Goal: Transaction & Acquisition: Purchase product/service

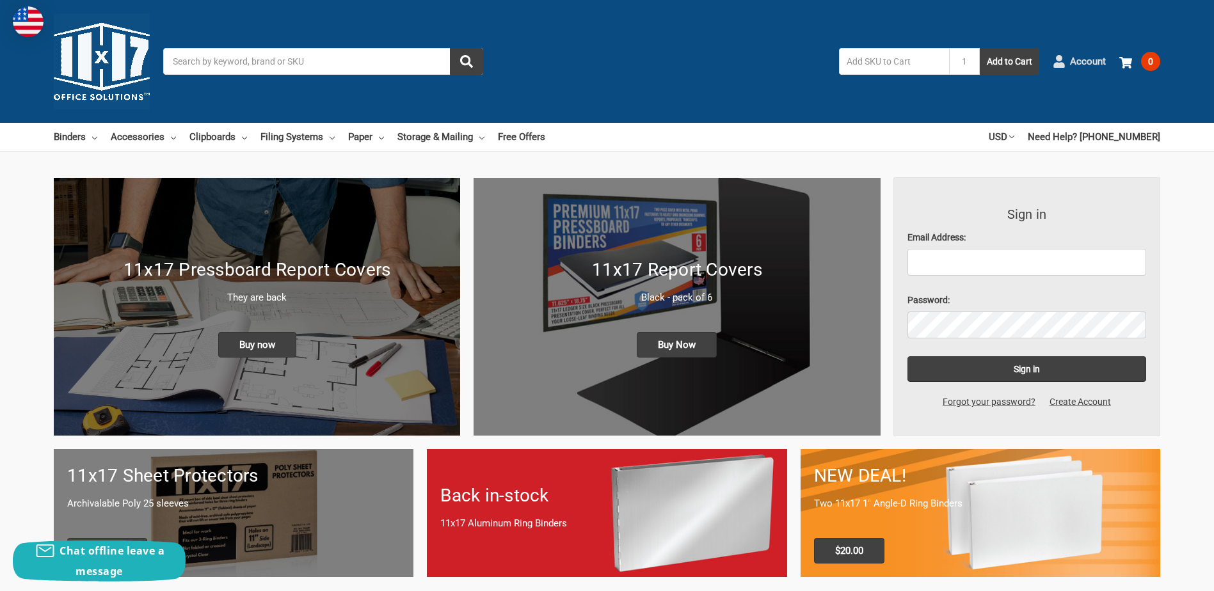
click at [1084, 60] on span "Account" at bounding box center [1088, 61] width 36 height 15
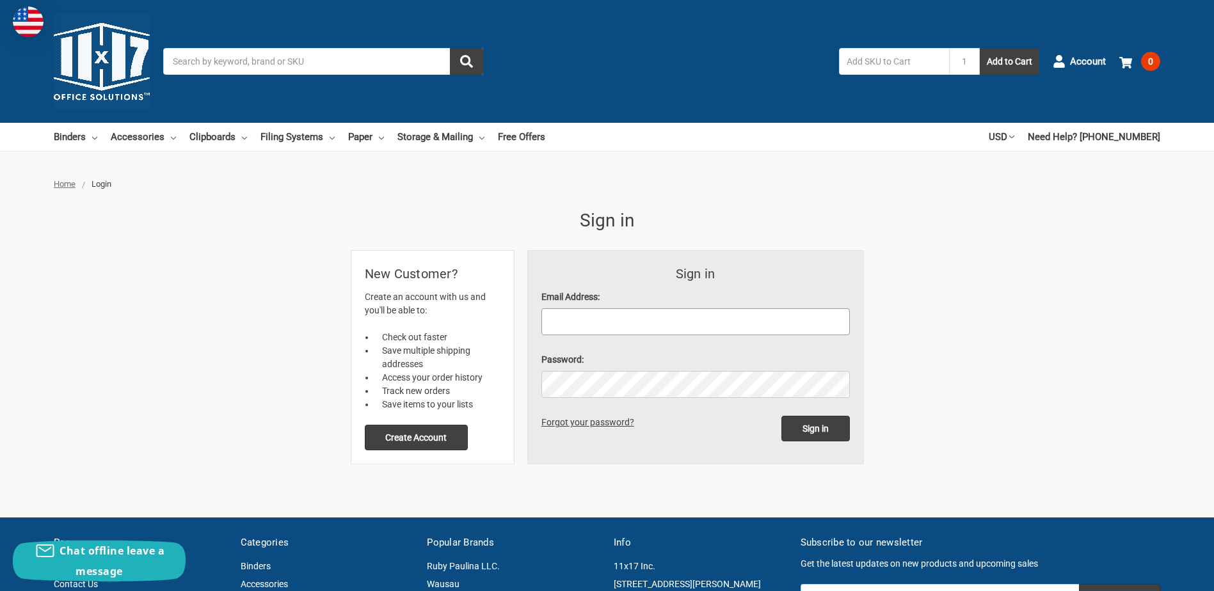
click at [607, 315] on input "Email Address:" at bounding box center [695, 321] width 308 height 27
type input "[PERSON_NAME][EMAIL_ADDRESS][PERSON_NAME][DOMAIN_NAME]"
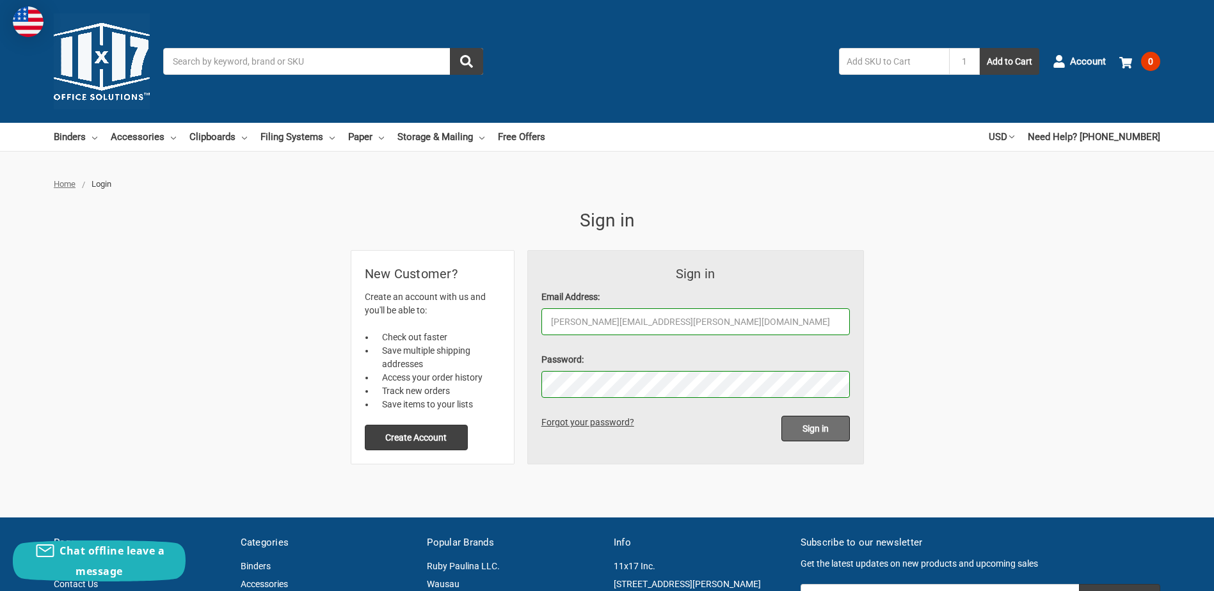
click at [809, 427] on input "Sign in" at bounding box center [815, 429] width 68 height 26
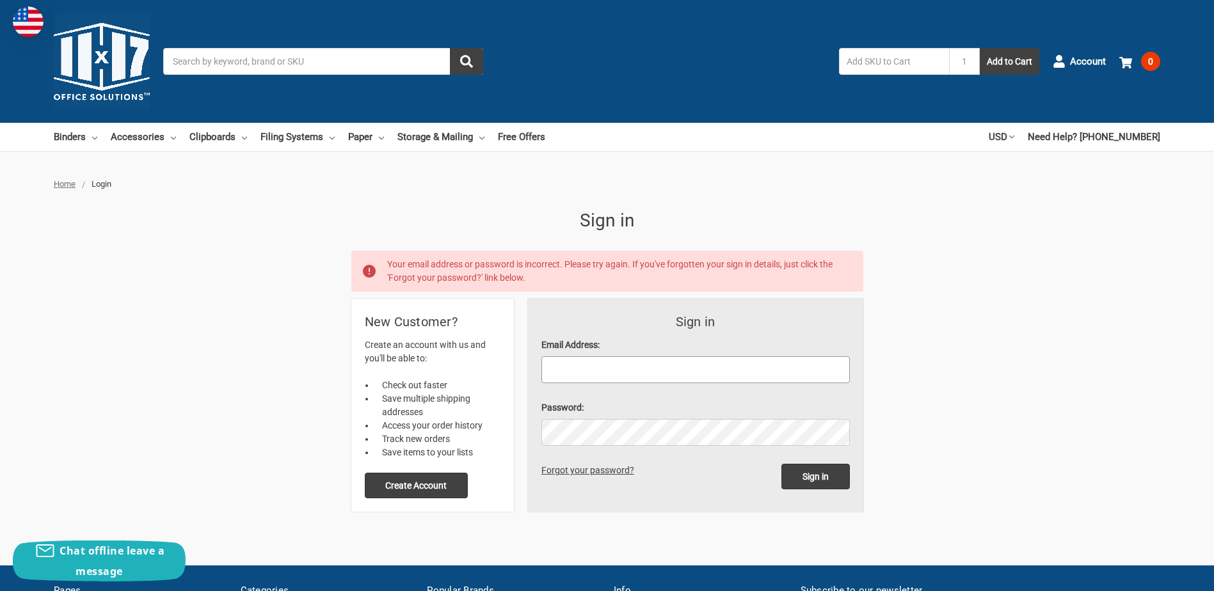
click at [603, 363] on input "Email Address:" at bounding box center [695, 369] width 308 height 27
type input "[PERSON_NAME][EMAIL_ADDRESS][PERSON_NAME][DOMAIN_NAME]"
click at [580, 471] on link "Forgot your password?" at bounding box center [589, 470] width 97 height 10
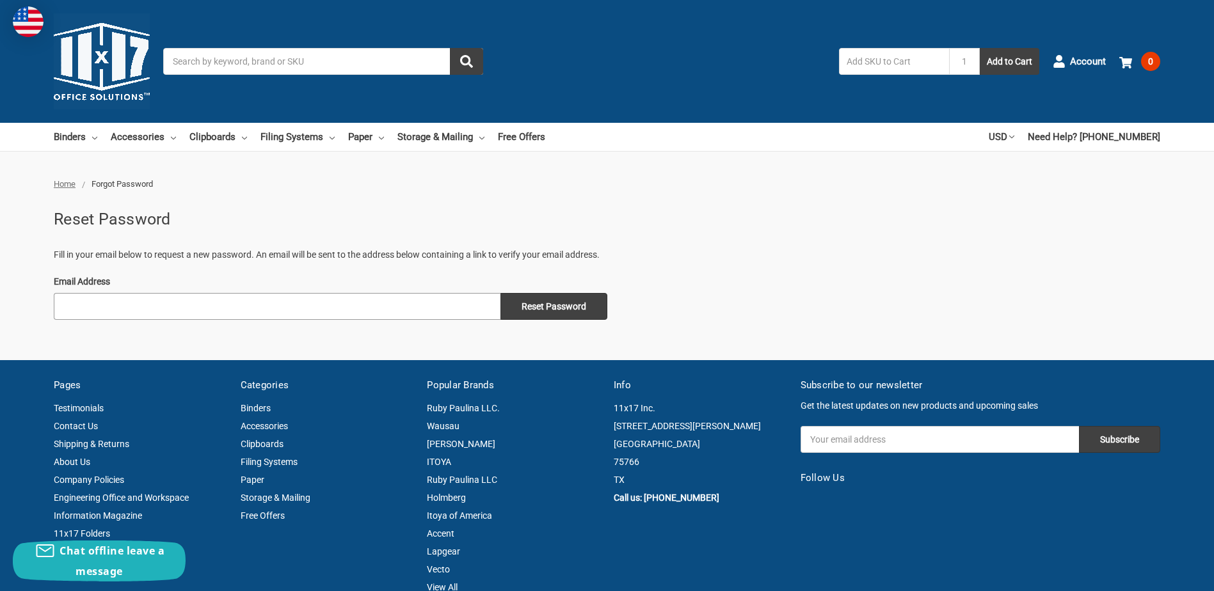
click at [274, 306] on input "Email Address" at bounding box center [277, 306] width 447 height 27
type input "[PERSON_NAME][EMAIL_ADDRESS][PERSON_NAME][DOMAIN_NAME]"
click at [551, 304] on input "Reset Password" at bounding box center [553, 306] width 107 height 27
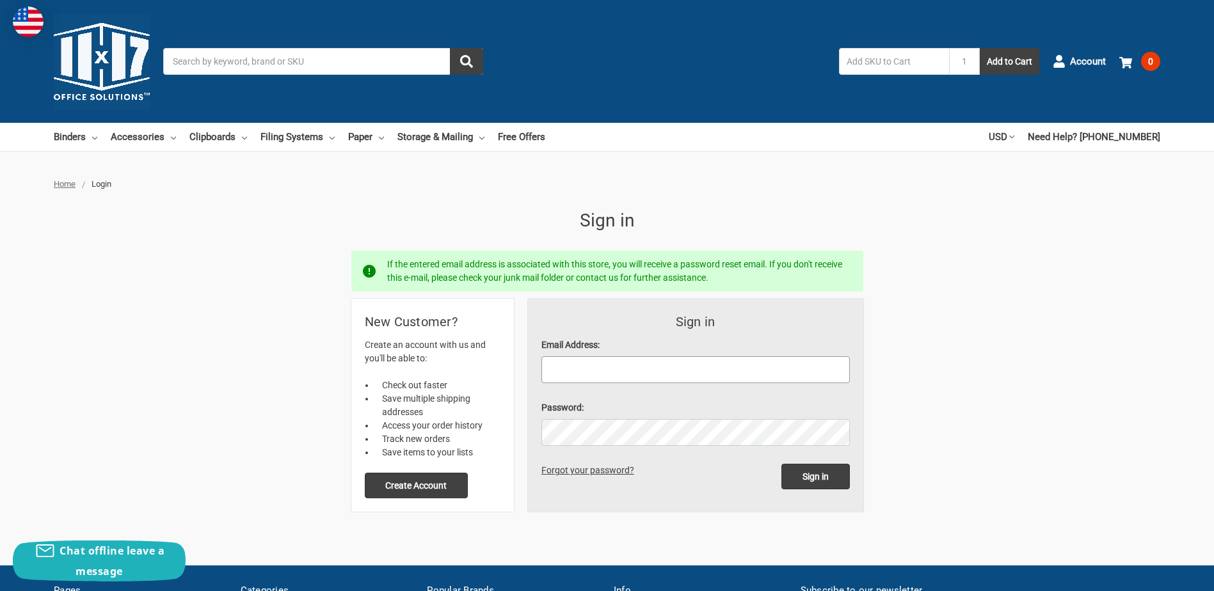
click at [578, 365] on input "Email Address:" at bounding box center [695, 369] width 308 height 27
type input "[PERSON_NAME][EMAIL_ADDRESS][PERSON_NAME][DOMAIN_NAME]"
click at [781, 464] on input "Sign in" at bounding box center [815, 477] width 68 height 26
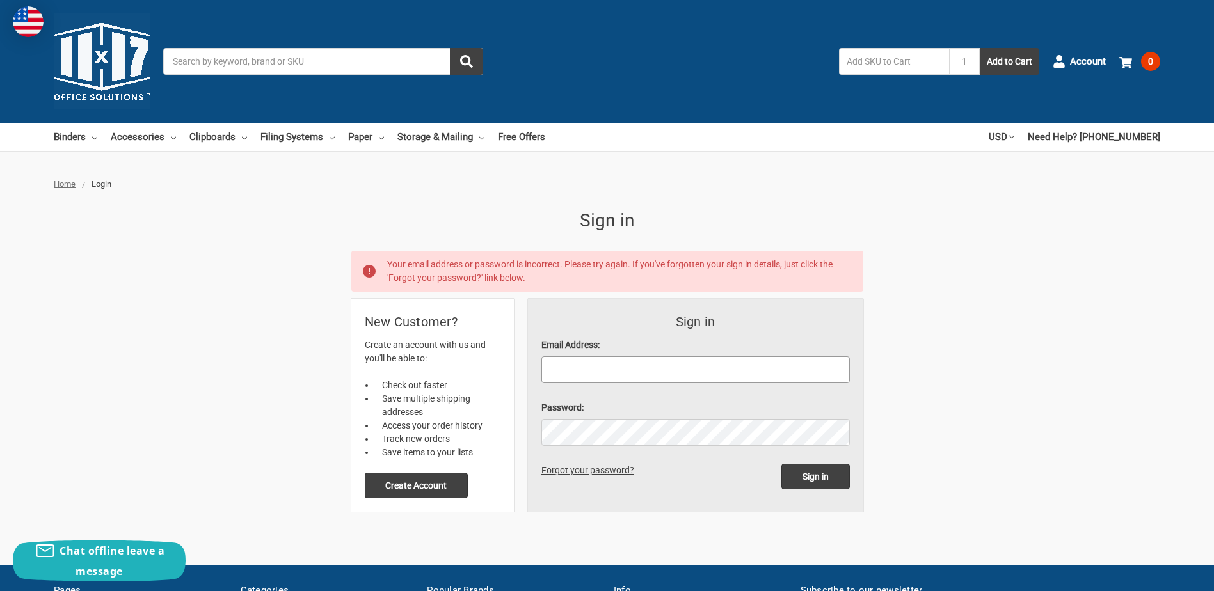
click at [586, 366] on input "Email Address:" at bounding box center [695, 369] width 308 height 27
type input "robert.martin2398@gmail.com"
click at [566, 470] on link "Forgot your password?" at bounding box center [589, 470] width 97 height 10
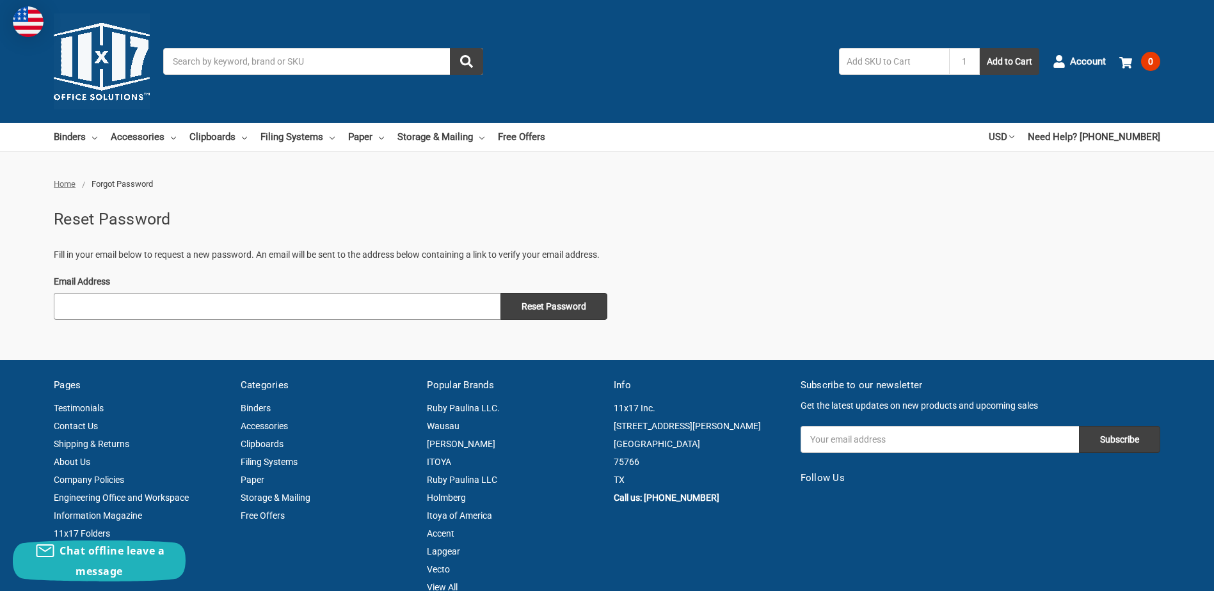
click at [283, 313] on input "Email Address" at bounding box center [277, 306] width 447 height 27
type input "bob.martin@nrg.com"
click at [546, 303] on input "Reset Password" at bounding box center [553, 306] width 107 height 27
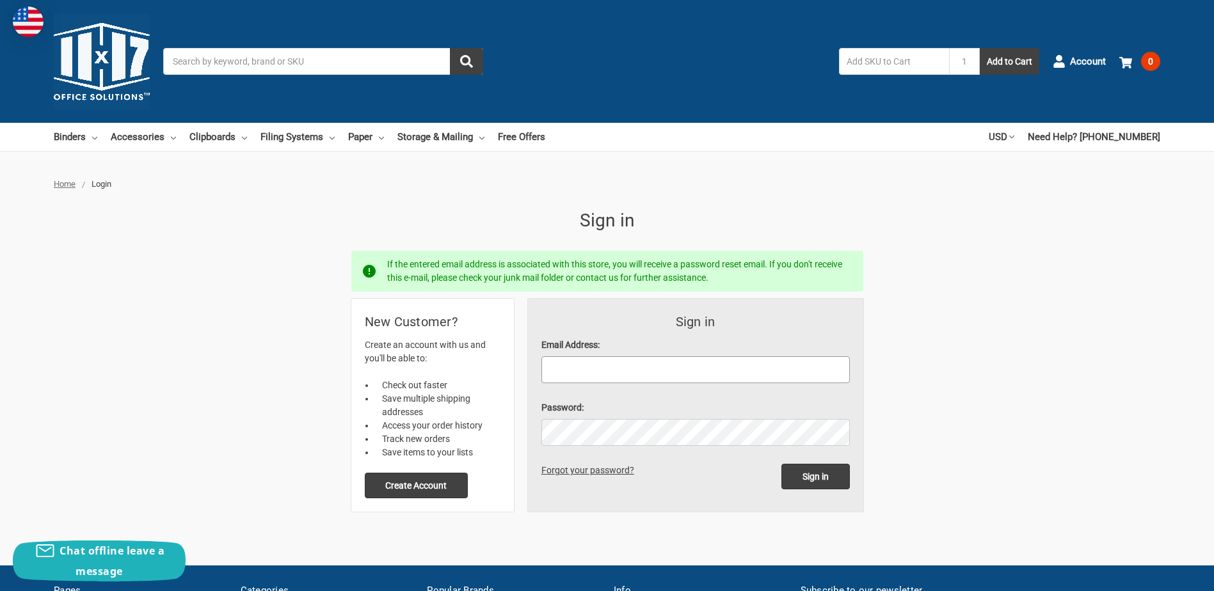
click at [593, 368] on input "Email Address:" at bounding box center [695, 369] width 308 height 27
type input "[PERSON_NAME][EMAIL_ADDRESS][PERSON_NAME][DOMAIN_NAME]"
click at [815, 477] on input "Sign in" at bounding box center [815, 477] width 68 height 26
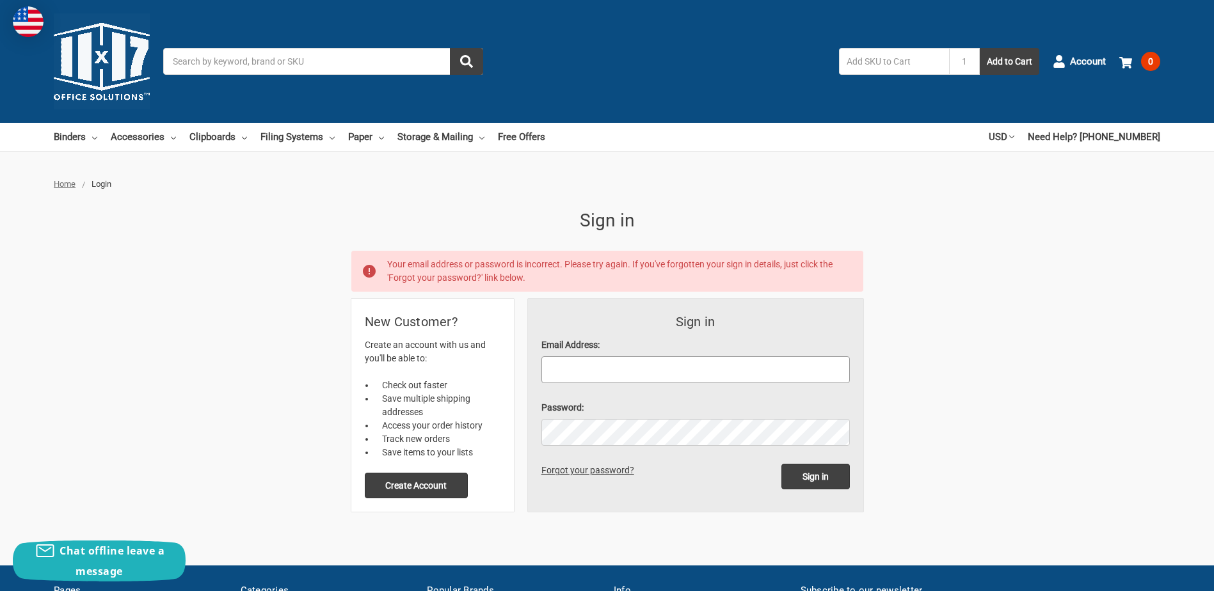
click at [559, 363] on input "Email Address:" at bounding box center [695, 369] width 308 height 27
type input "[PERSON_NAME][EMAIL_ADDRESS][PERSON_NAME][DOMAIN_NAME]"
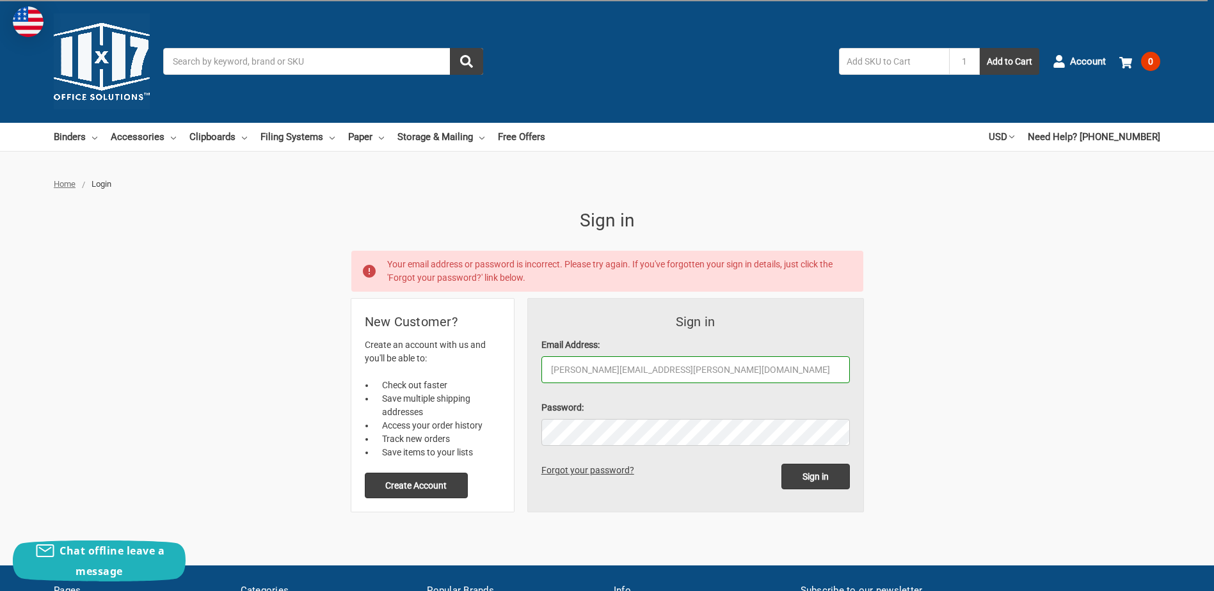
click at [567, 471] on link "Forgot your password?" at bounding box center [589, 470] width 97 height 10
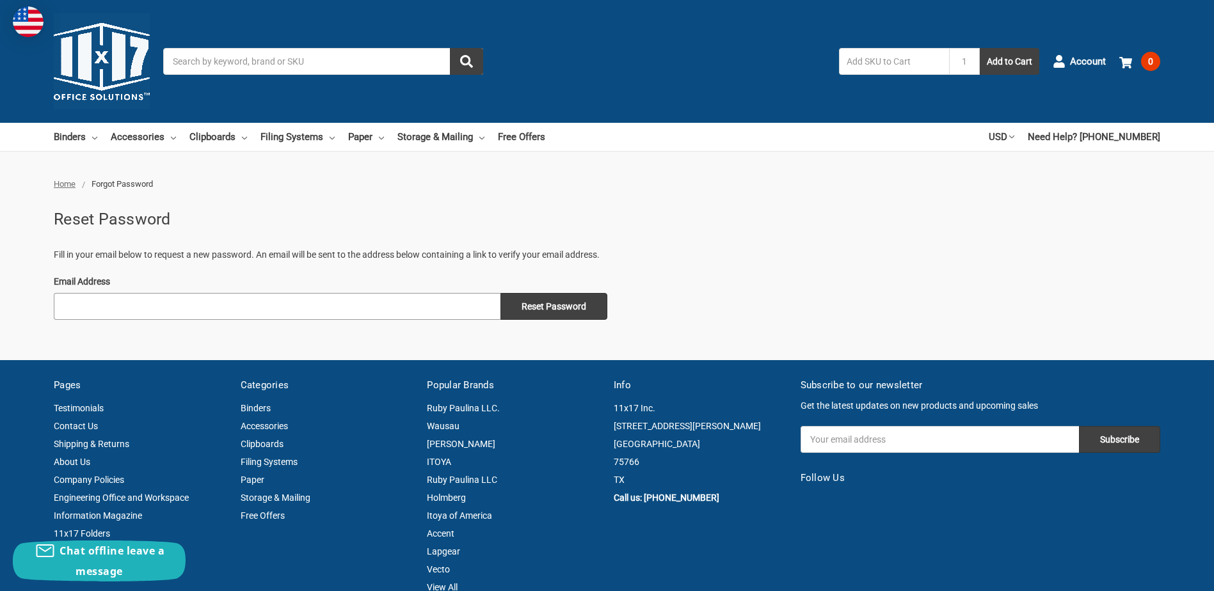
click at [140, 298] on input "Email Address" at bounding box center [277, 306] width 447 height 27
type input "[PERSON_NAME][EMAIL_ADDRESS][PERSON_NAME][DOMAIN_NAME]"
click at [562, 306] on input "Reset Password" at bounding box center [553, 306] width 107 height 27
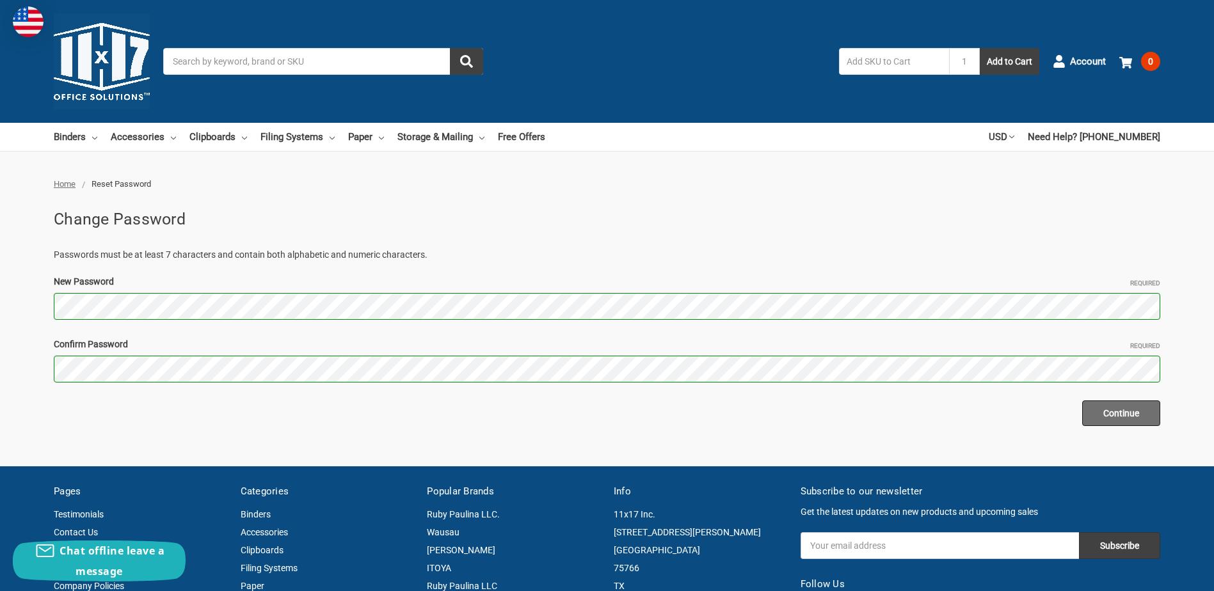
click at [1138, 409] on input "Continue" at bounding box center [1121, 414] width 78 height 26
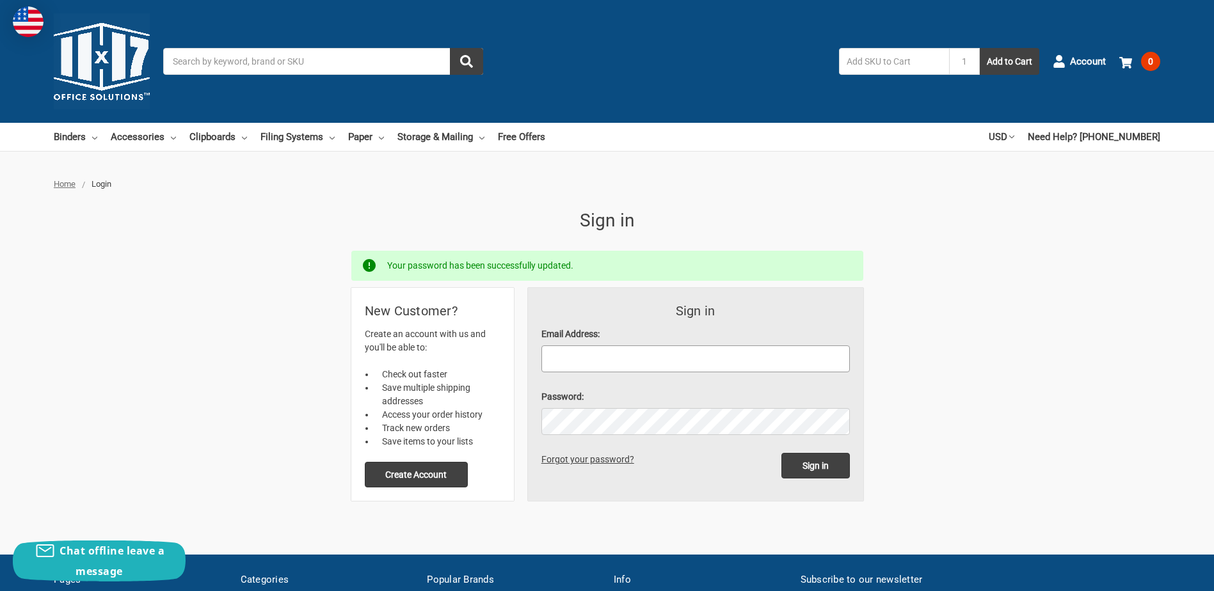
click at [639, 357] on input "Email Address:" at bounding box center [695, 358] width 308 height 27
type input "[PERSON_NAME][EMAIL_ADDRESS][PERSON_NAME][DOMAIN_NAME]"
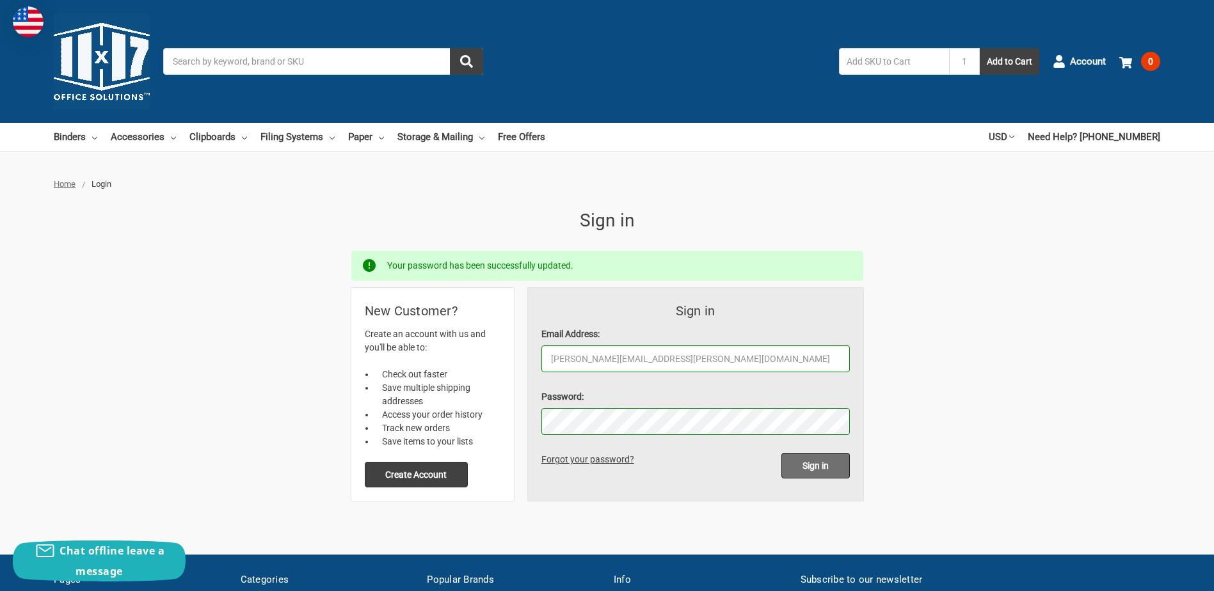
click at [823, 470] on input "Sign in" at bounding box center [815, 466] width 68 height 26
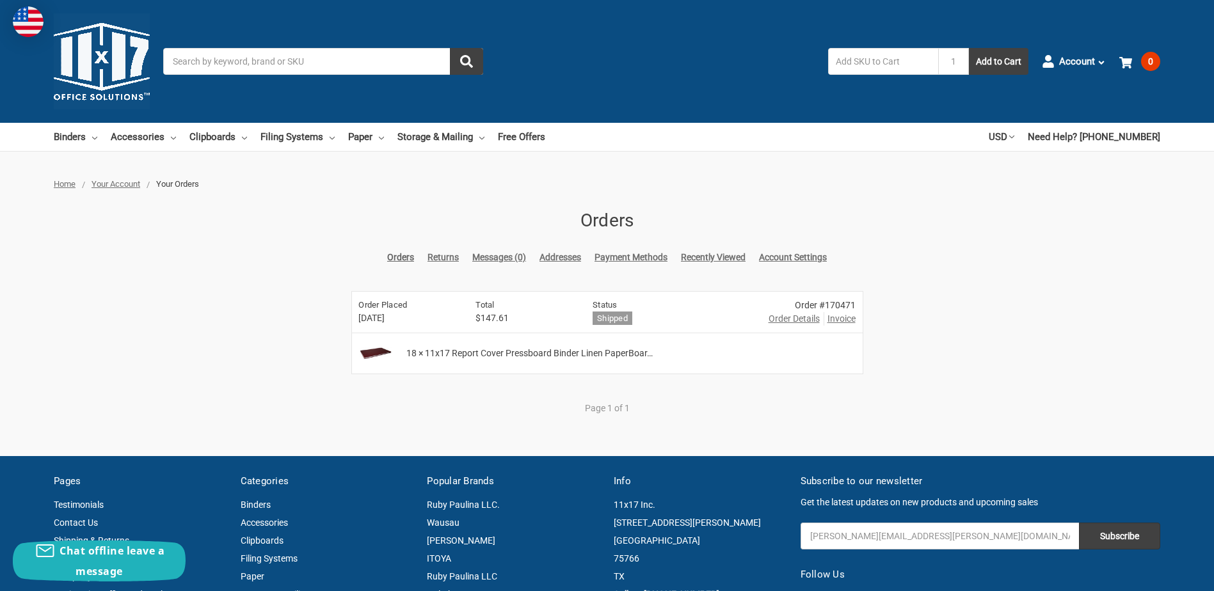
click at [400, 258] on link "Orders" at bounding box center [400, 257] width 27 height 13
click at [372, 350] on img at bounding box center [375, 354] width 42 height 32
click at [399, 255] on link "Orders" at bounding box center [400, 257] width 27 height 13
click at [781, 318] on span "Order Details" at bounding box center [793, 318] width 51 height 13
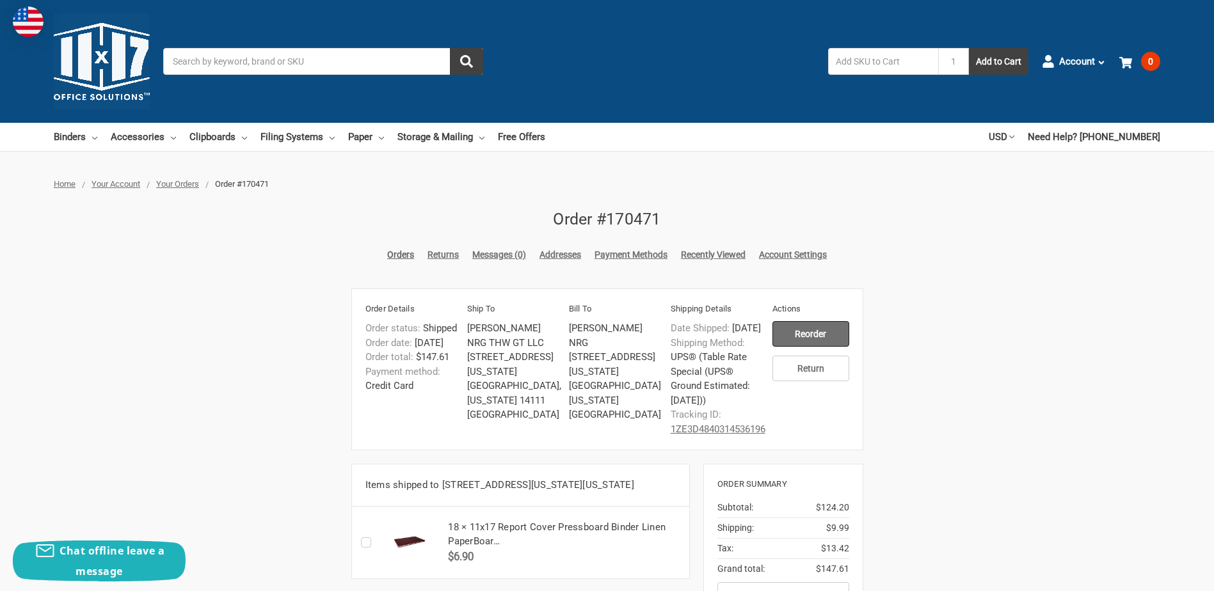
click at [805, 333] on input "Reorder" at bounding box center [810, 334] width 77 height 26
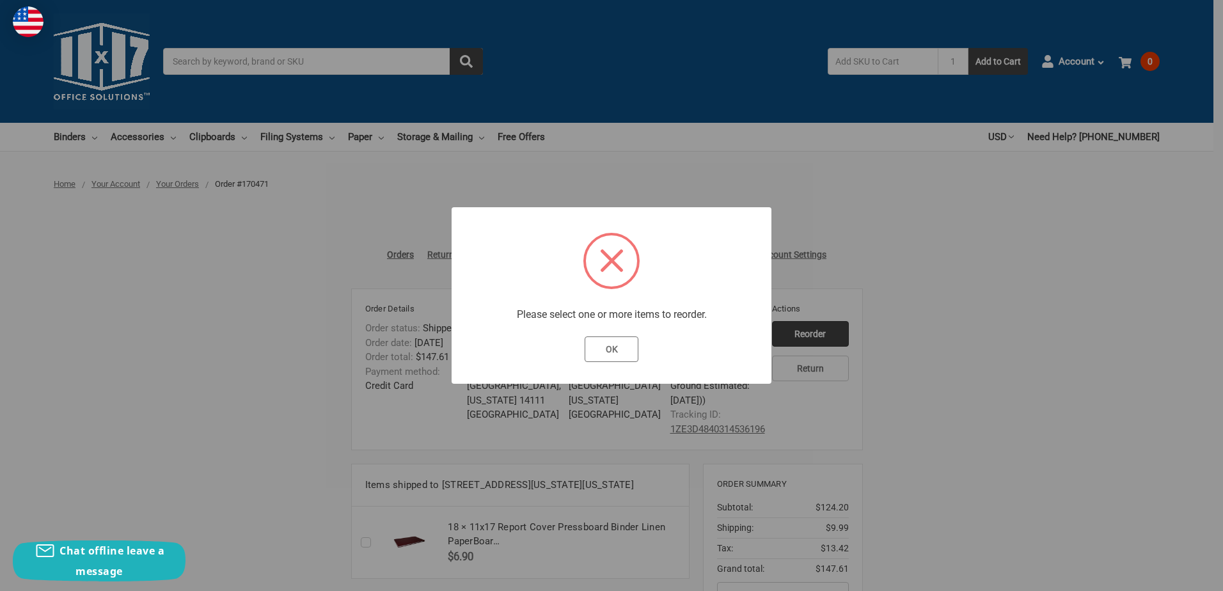
click at [618, 348] on button "OK" at bounding box center [612, 350] width 54 height 26
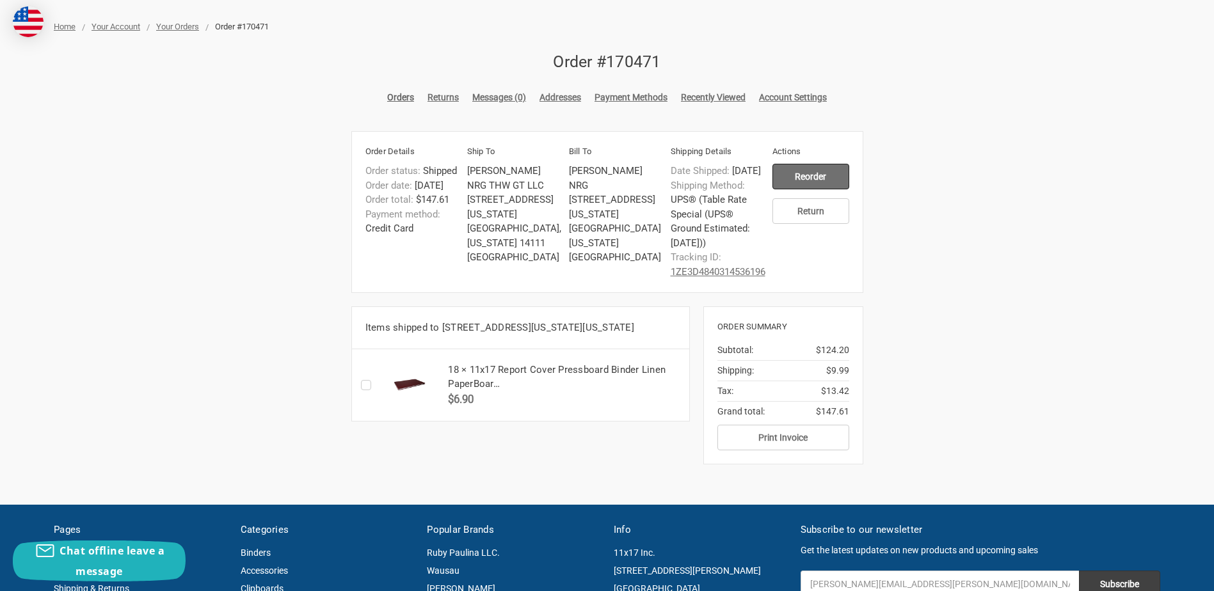
scroll to position [192, 0]
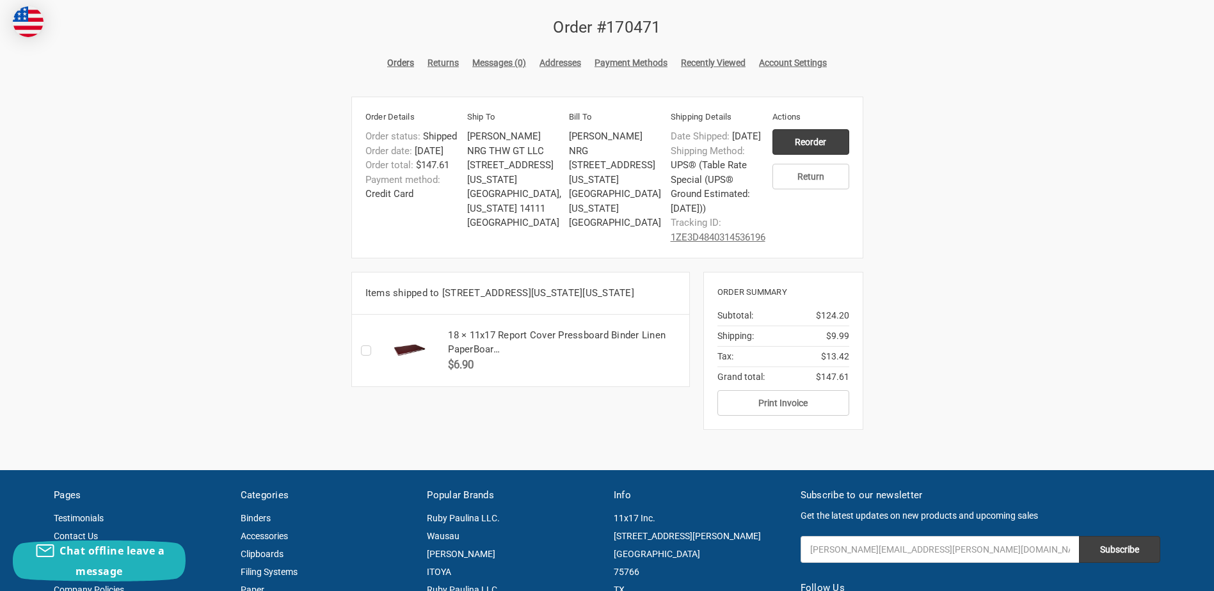
click at [368, 351] on label "Checkbox 51447 label" at bounding box center [369, 351] width 17 height 0
click at [365, 351] on input "Checkbox 51447 label" at bounding box center [364, 351] width 1 height 1
checkbox input "true"
click at [819, 142] on input "Reorder" at bounding box center [810, 142] width 77 height 26
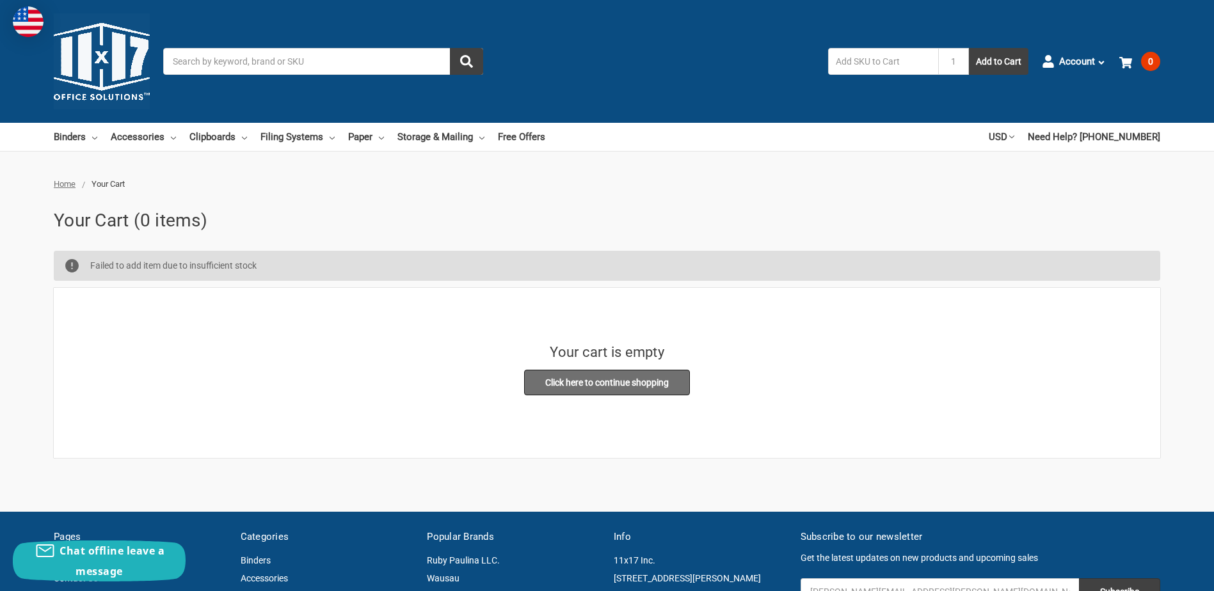
click at [603, 381] on link "Click here to continue shopping" at bounding box center [607, 383] width 166 height 26
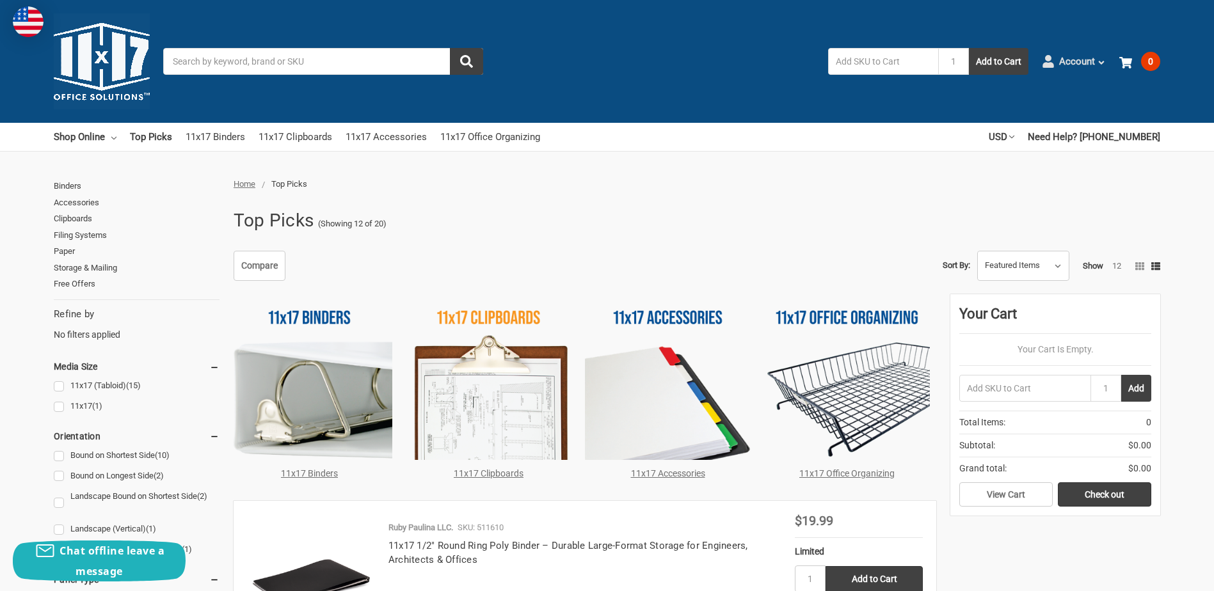
click at [1083, 63] on span "Account" at bounding box center [1077, 61] width 36 height 15
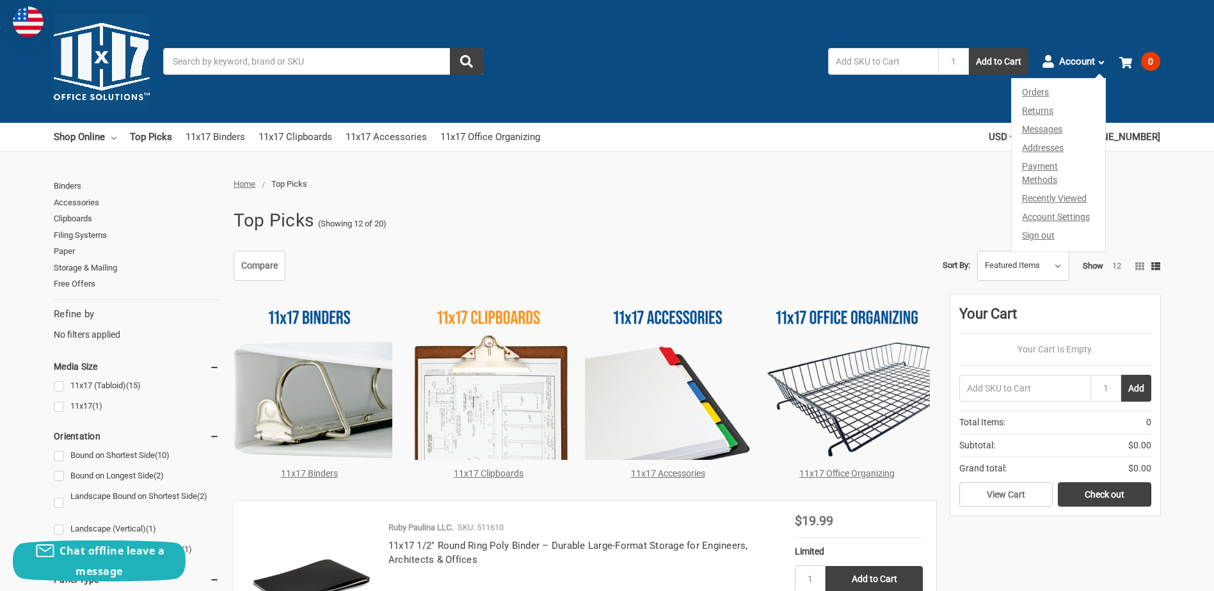
click at [1034, 94] on link "Orders" at bounding box center [1058, 90] width 93 height 23
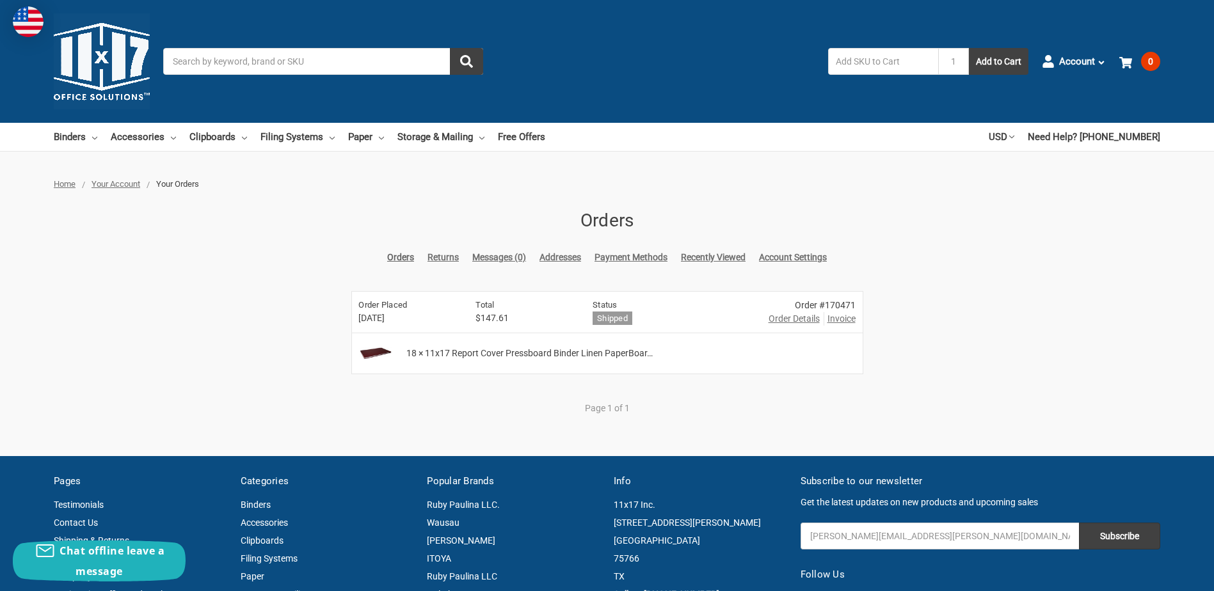
click at [791, 318] on span "Order Details" at bounding box center [793, 318] width 51 height 13
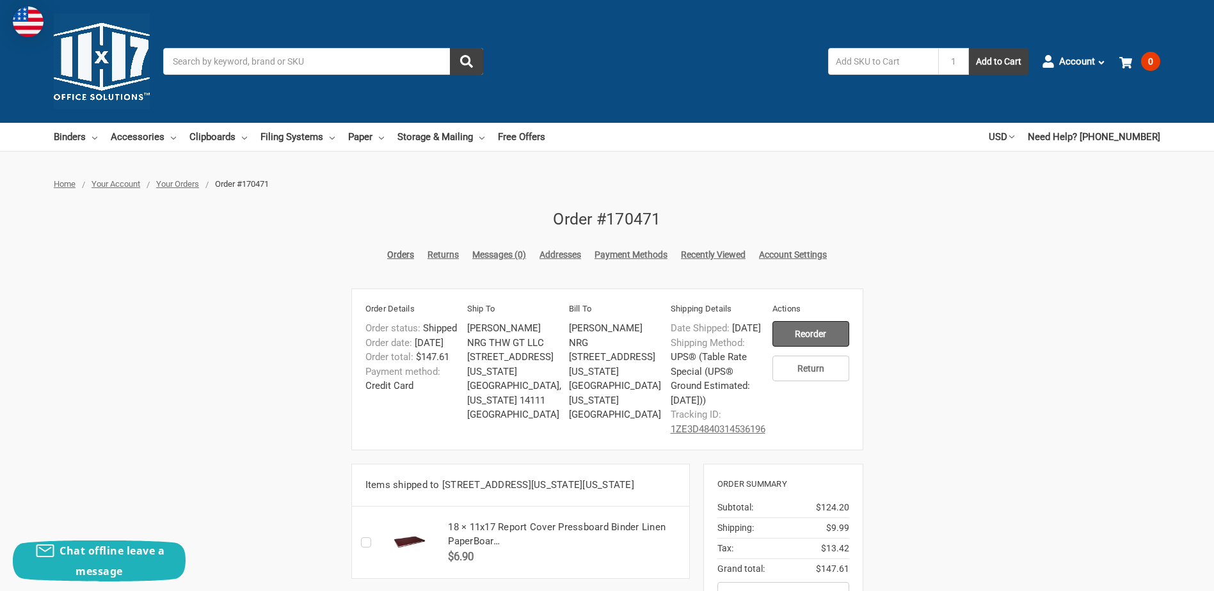
click at [816, 332] on input "Reorder" at bounding box center [810, 334] width 77 height 26
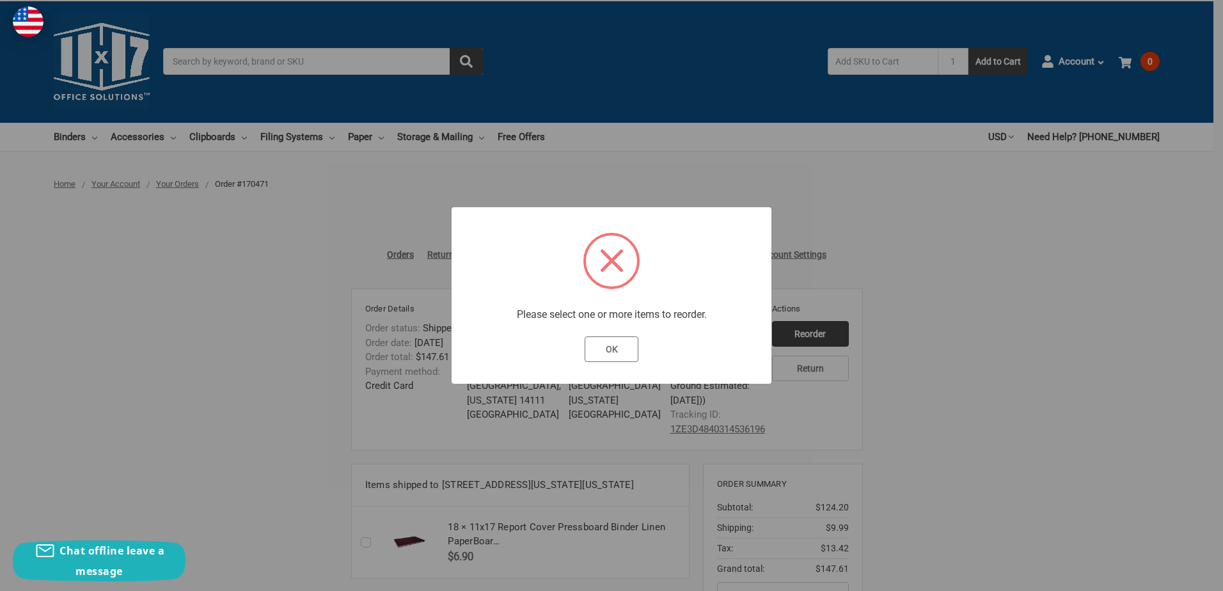
click at [623, 351] on button "OK" at bounding box center [612, 350] width 54 height 26
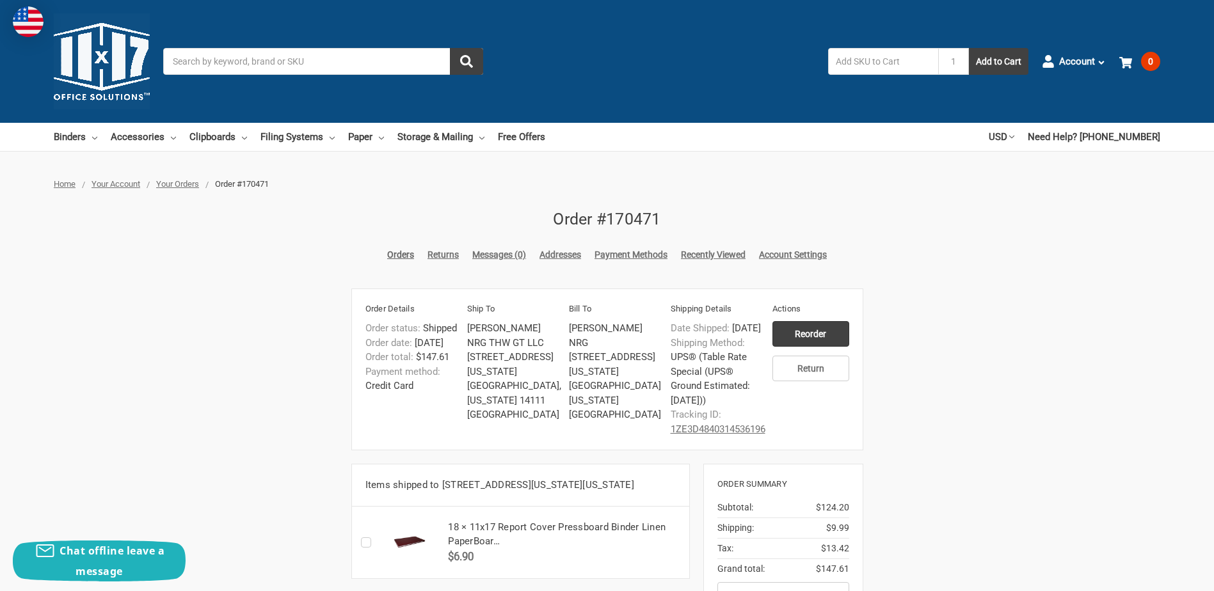
click at [365, 543] on label "Checkbox 51447 label" at bounding box center [369, 543] width 17 height 0
click at [365, 543] on input "Checkbox 51447 label" at bounding box center [364, 543] width 1 height 1
checkbox input "true"
click at [811, 335] on input "Reorder" at bounding box center [810, 334] width 77 height 26
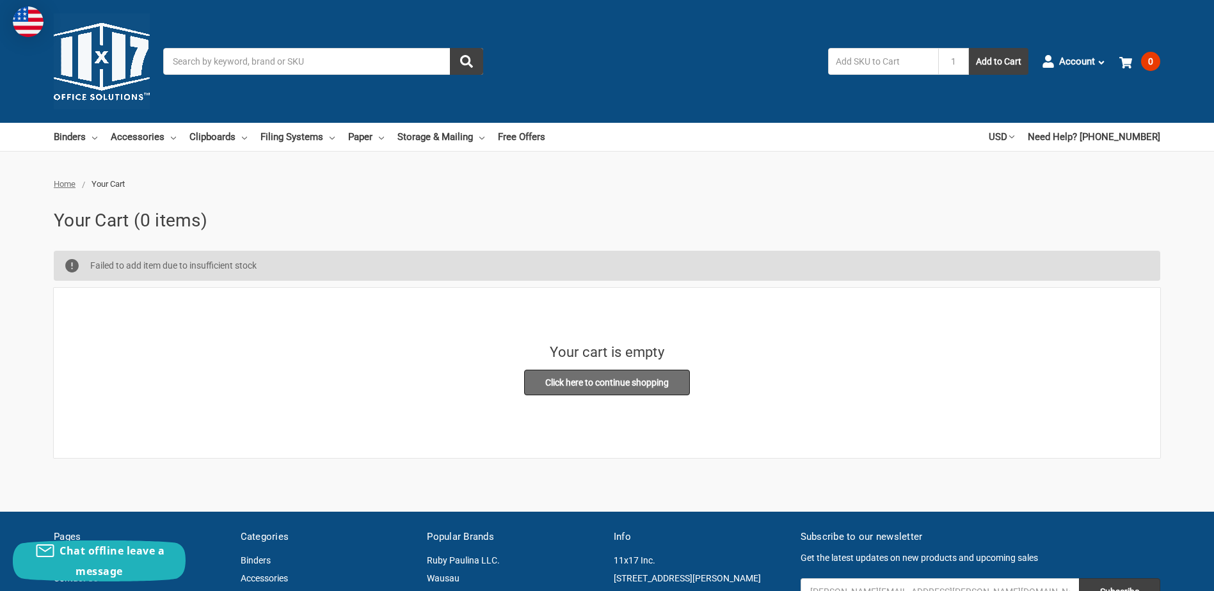
click at [609, 386] on link "Click here to continue shopping" at bounding box center [607, 383] width 166 height 26
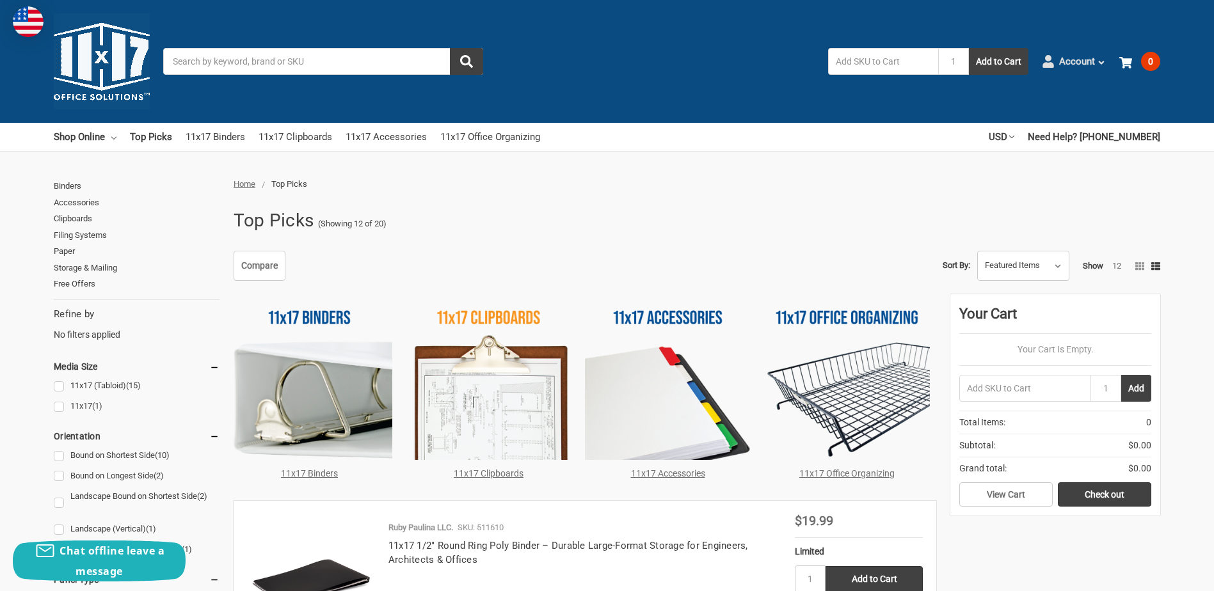
click at [1083, 59] on span "Account" at bounding box center [1077, 61] width 36 height 15
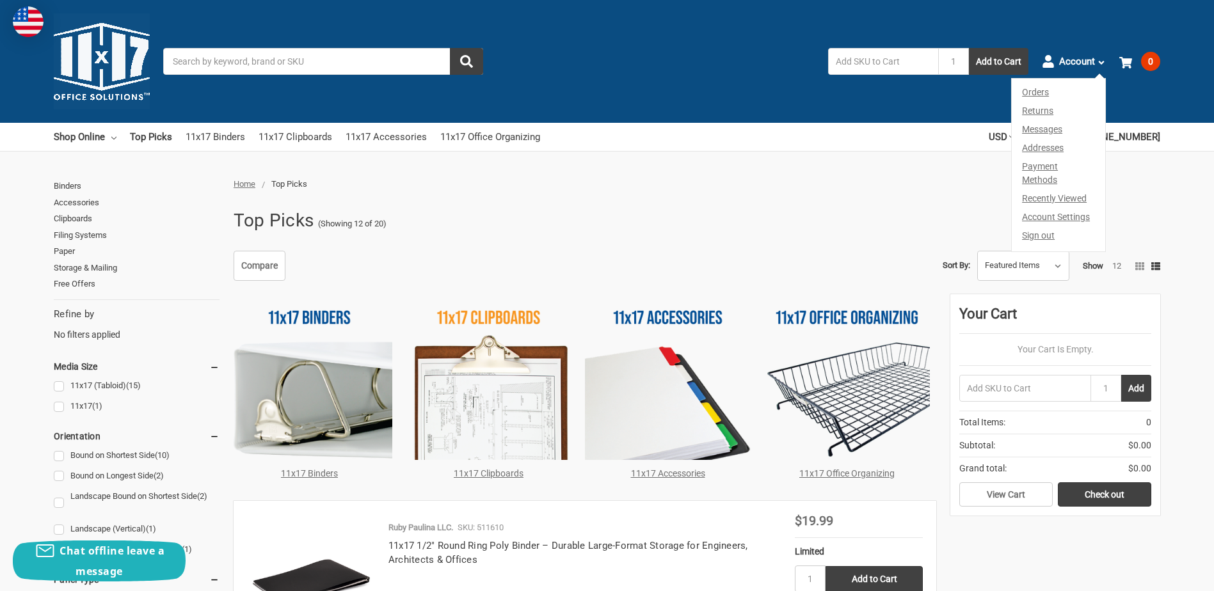
click at [1040, 93] on link "Orders" at bounding box center [1058, 90] width 93 height 23
